Goal: Find specific page/section: Find specific page/section

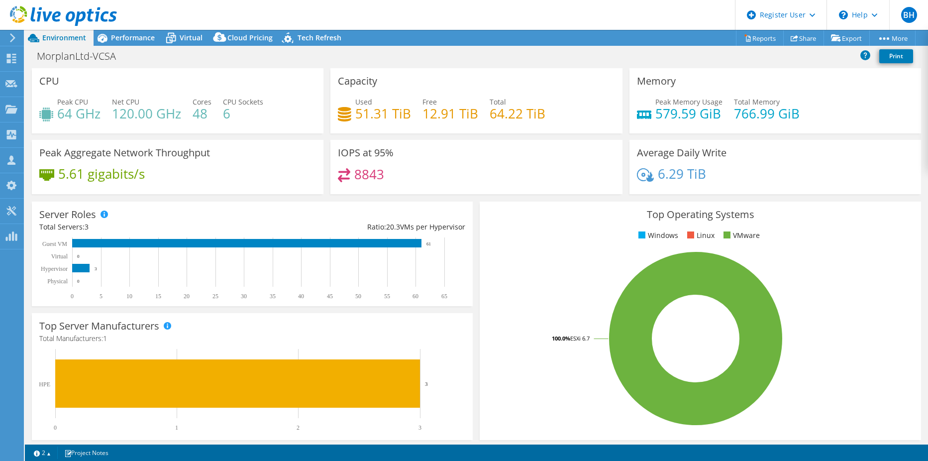
select select "EULondon"
select select "GBP"
select select "EULondon"
select select "GBP"
click at [43, 13] on icon at bounding box center [63, 16] width 107 height 20
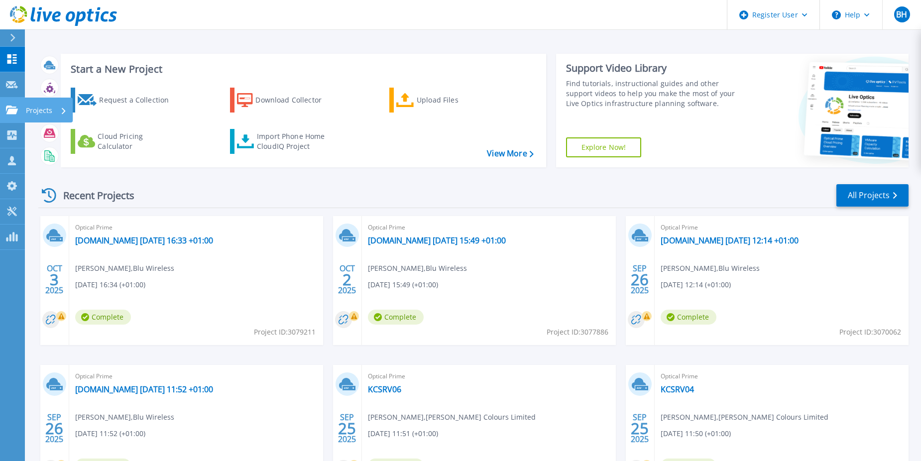
click at [16, 110] on icon at bounding box center [12, 110] width 12 height 8
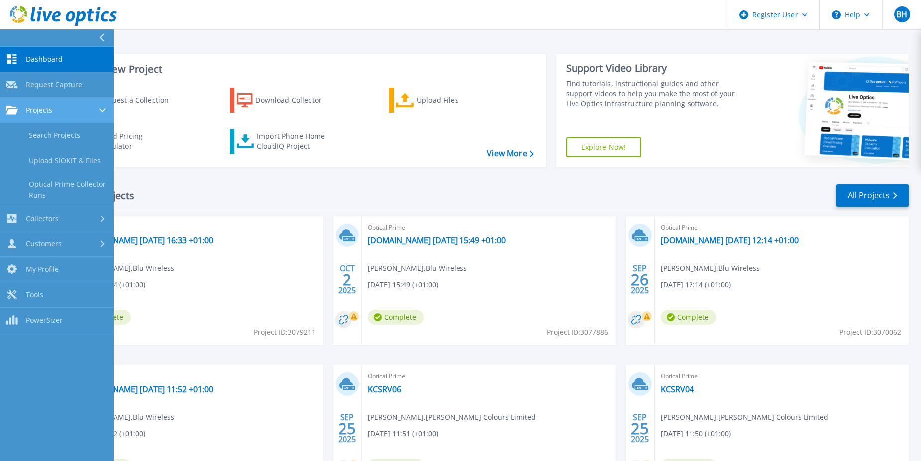
click at [49, 110] on span "Projects" at bounding box center [39, 110] width 26 height 9
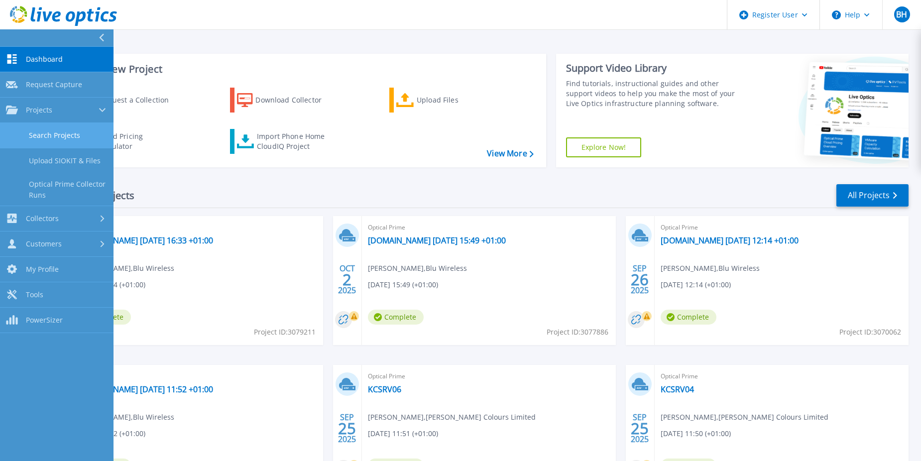
click at [57, 134] on link "Search Projects" at bounding box center [56, 135] width 113 height 25
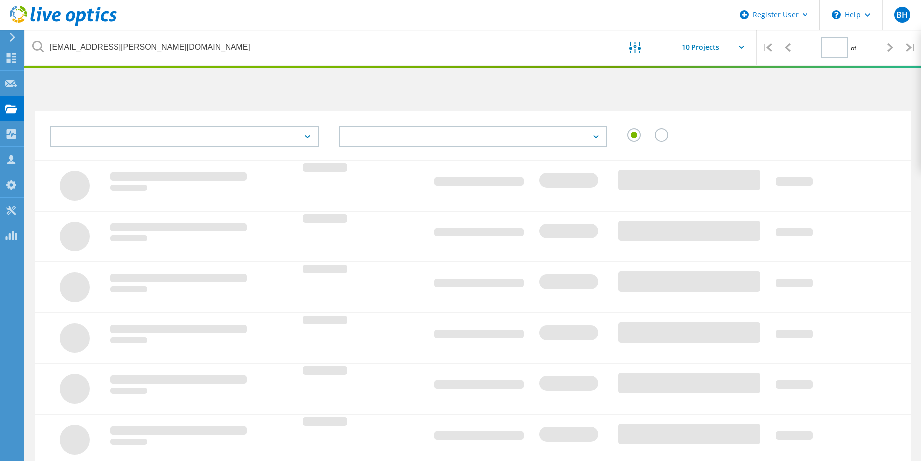
type input "1"
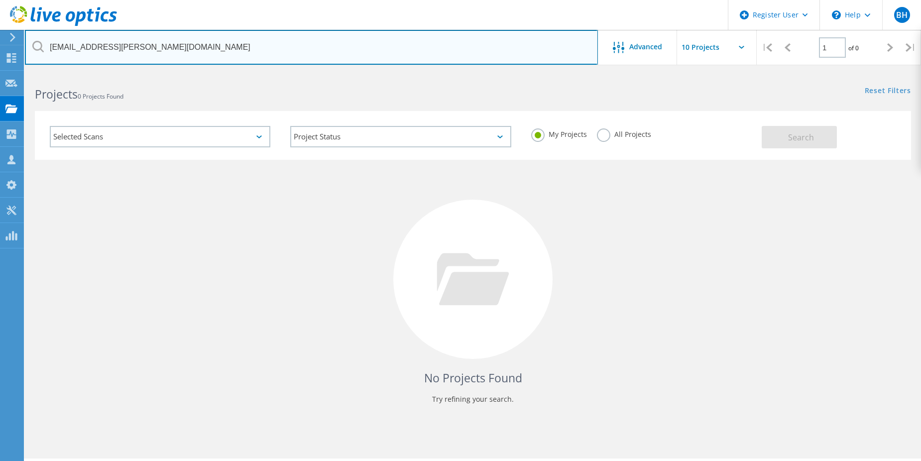
click at [203, 41] on input "nirmal.shrestha@lambertrubicon.com" at bounding box center [311, 47] width 573 height 35
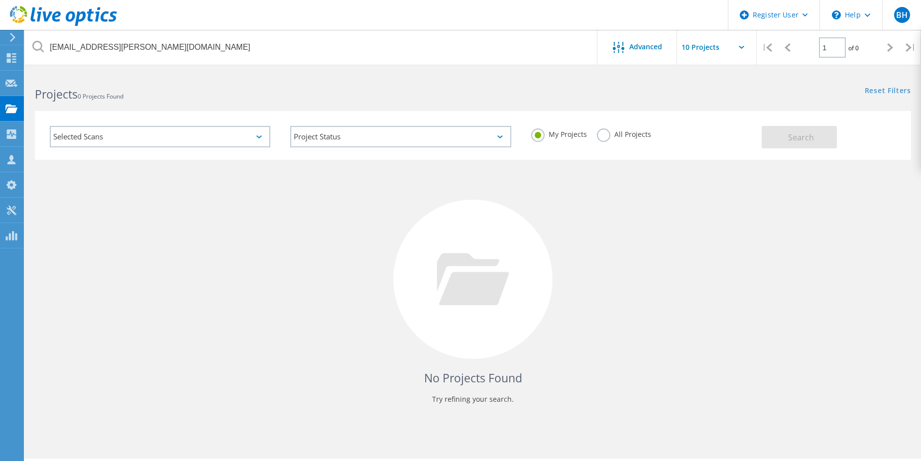
click at [600, 136] on label "All Projects" at bounding box center [624, 132] width 54 height 9
click at [0, 0] on input "All Projects" at bounding box center [0, 0] width 0 height 0
click at [795, 137] on span "Search" at bounding box center [801, 137] width 26 height 11
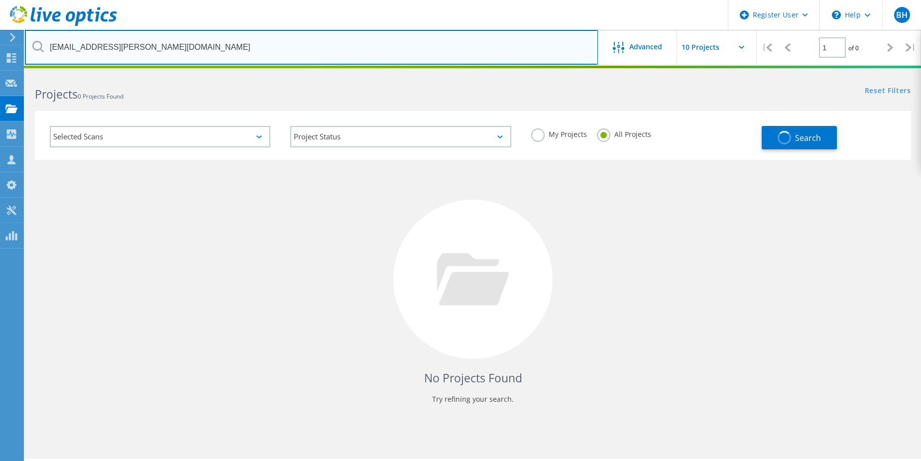
click at [216, 49] on input "[EMAIL_ADDRESS][PERSON_NAME][DOMAIN_NAME]" at bounding box center [311, 47] width 573 height 35
drag, startPoint x: 111, startPoint y: 45, endPoint x: -102, endPoint y: 41, distance: 213.5
click at [0, 41] on html "Register User \n Help Explore Helpful Articles Contact Support BH Dell User Ben…" at bounding box center [460, 244] width 921 height 488
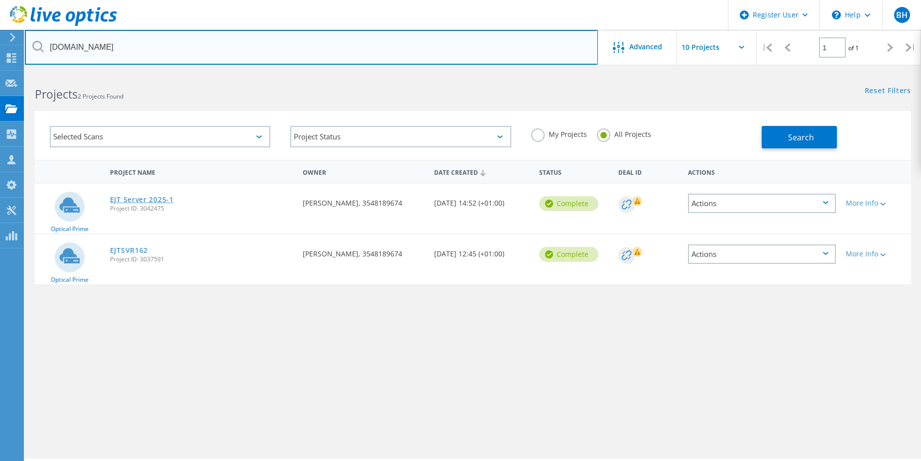
type input "lambertrubicon.com"
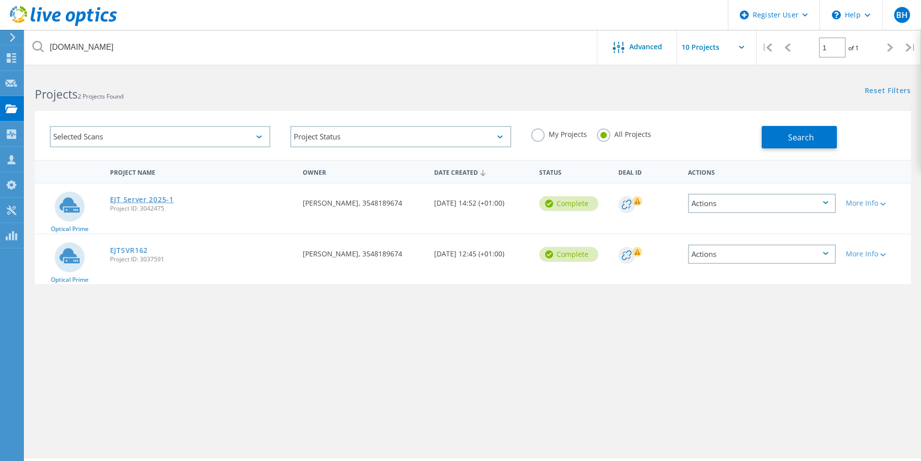
click at [153, 198] on link "EJT Server 2025-1" at bounding box center [142, 199] width 64 height 7
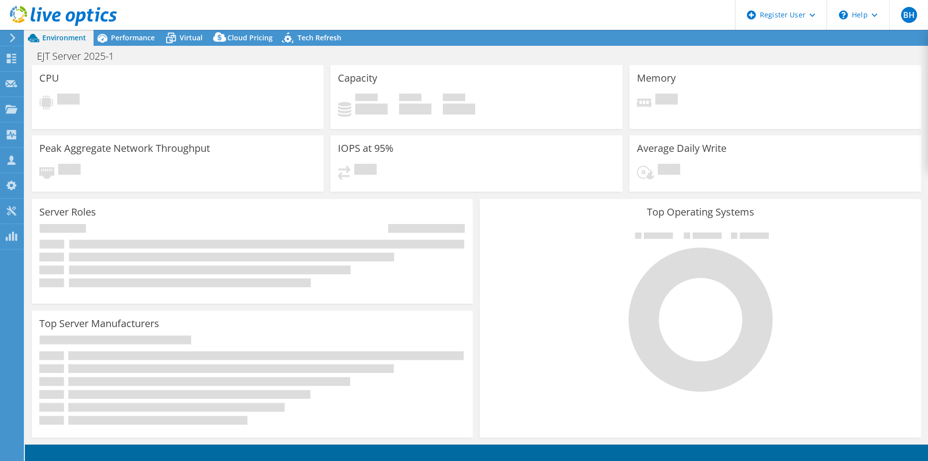
select select "EULondon"
